Goal: Information Seeking & Learning: Learn about a topic

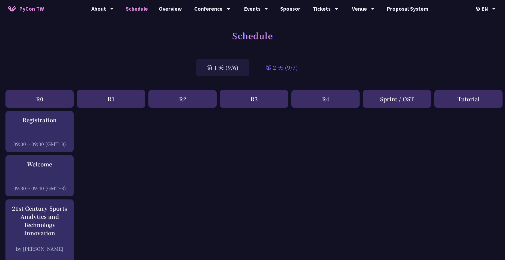
click at [273, 69] on div "第 2 天 (9/7)" at bounding box center [282, 68] width 54 height 18
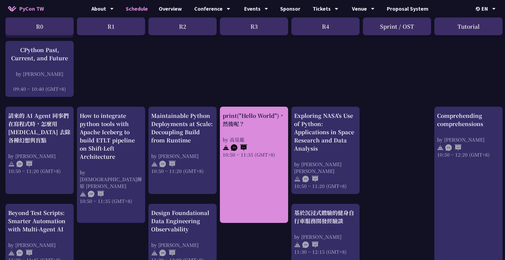
scroll to position [171, 0]
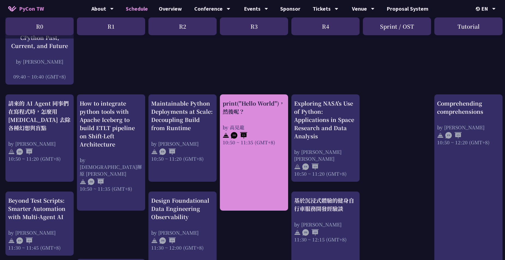
click at [268, 116] on div "print("Hello World")，然後呢？ by [PERSON_NAME] 10:50 ~ 11:35 (GMT+8)" at bounding box center [254, 122] width 63 height 46
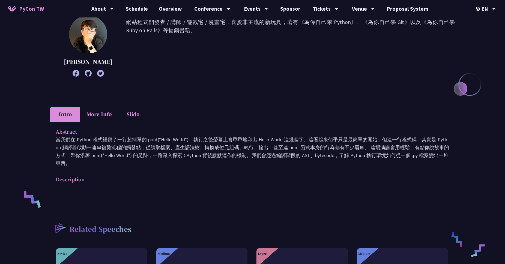
scroll to position [77, 0]
click at [98, 117] on li "More Info" at bounding box center [99, 113] width 38 height 15
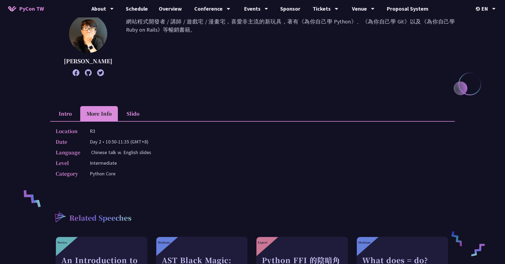
click at [133, 115] on li "Slido" at bounding box center [133, 113] width 30 height 15
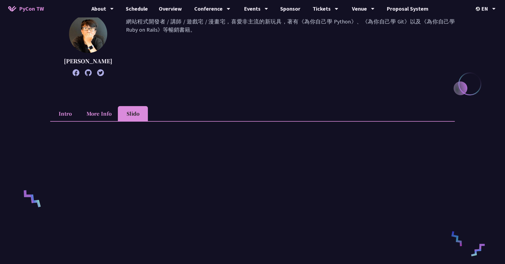
click at [102, 115] on li "More Info" at bounding box center [99, 113] width 38 height 15
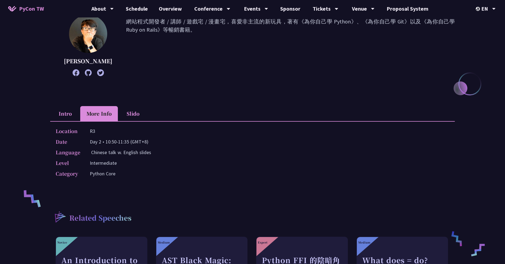
click at [133, 113] on li "Slido" at bounding box center [133, 113] width 30 height 15
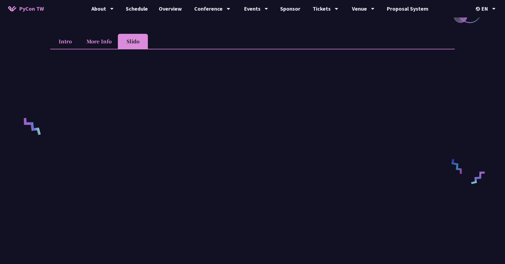
scroll to position [55, 0]
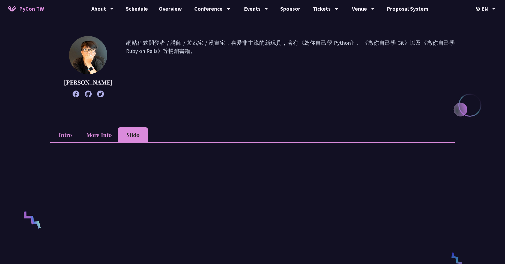
drag, startPoint x: 68, startPoint y: 133, endPoint x: 93, endPoint y: 127, distance: 26.4
click at [68, 133] on li "Intro" at bounding box center [65, 134] width 30 height 15
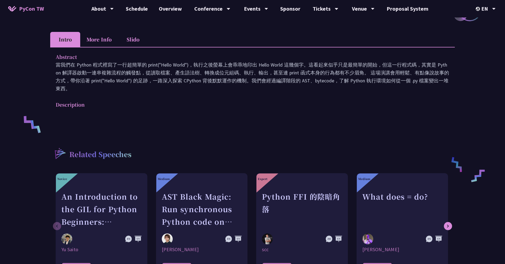
scroll to position [86, 0]
